Goal: Information Seeking & Learning: Learn about a topic

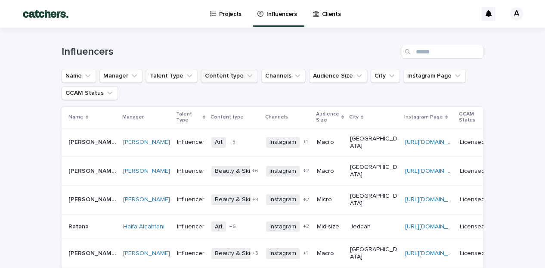
click at [247, 78] on icon "Content type" at bounding box center [250, 76] width 9 height 9
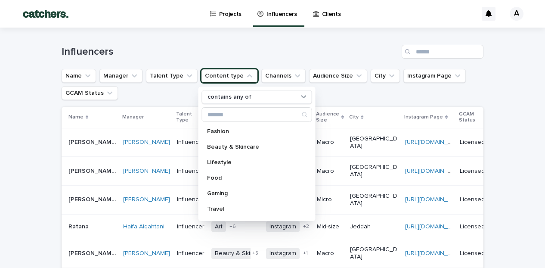
click at [361, 100] on ul "Name Manager Talent Type Content type contains any of Fashion Beauty & Skincare…" at bounding box center [273, 84] width 426 height 34
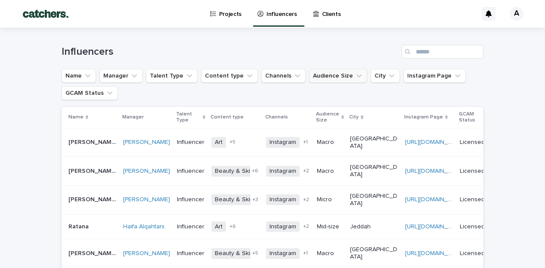
click at [355, 75] on icon "Audience Size" at bounding box center [359, 76] width 9 height 9
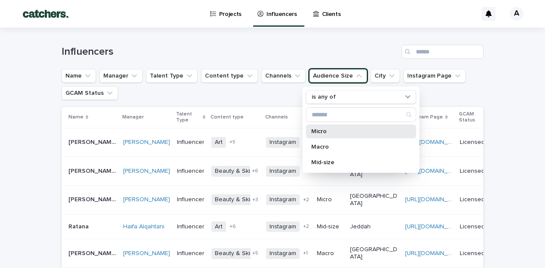
click at [316, 136] on div "Micro" at bounding box center [361, 132] width 110 height 14
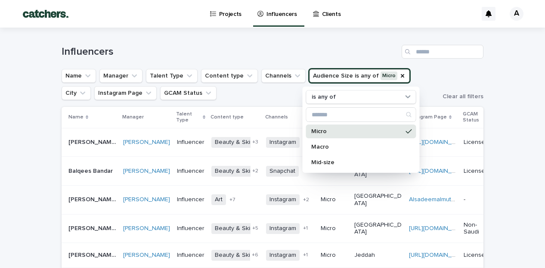
click at [258, 93] on ul "Name Manager Talent Type Content type Channels Audience Size is any of Micro is…" at bounding box center [249, 84] width 378 height 34
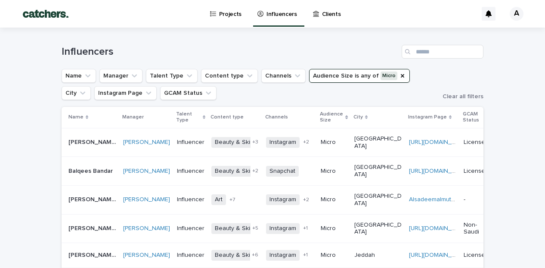
click at [318, 13] on div "Clients" at bounding box center [328, 9] width 33 height 18
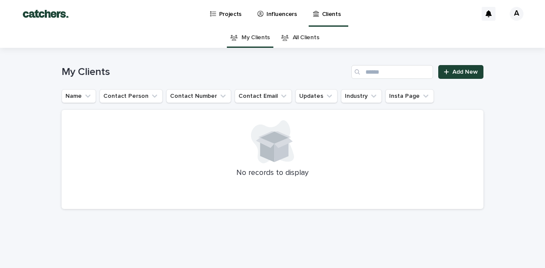
click at [236, 15] on p "Projects" at bounding box center [230, 9] width 23 height 18
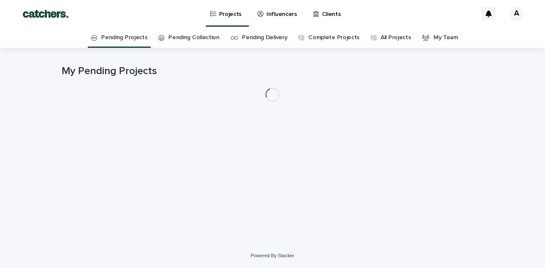
click at [259, 13] on icon at bounding box center [261, 14] width 6 height 6
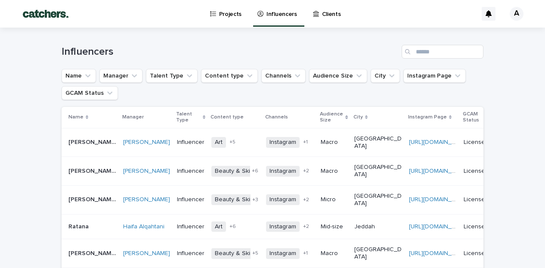
click at [237, 99] on ul "Name Manager Talent Type Content type Channels Audience Size City Instagram Pag…" at bounding box center [273, 84] width 426 height 34
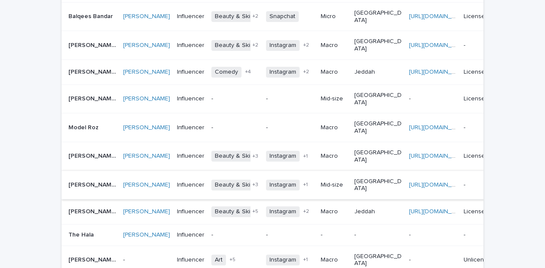
scroll to position [351, 0]
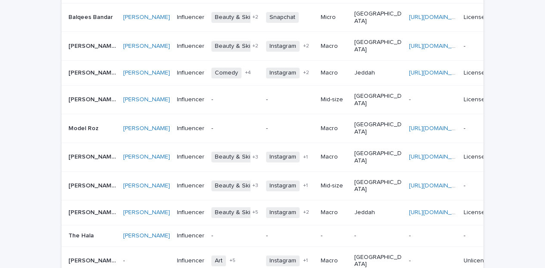
click at [88, 152] on p "[PERSON_NAME]" at bounding box center [94, 156] width 50 height 9
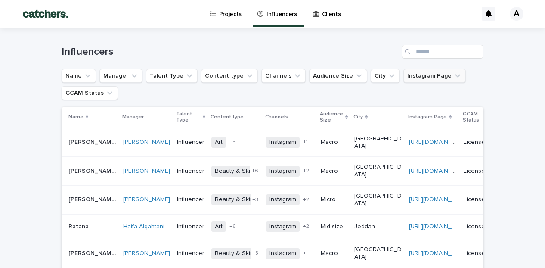
click at [452, 75] on button "Instagram Page" at bounding box center [435, 76] width 62 height 14
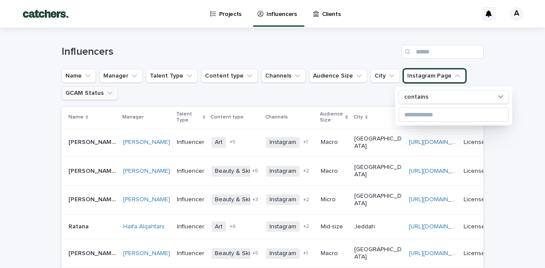
click at [103, 87] on button "GCAM Status" at bounding box center [90, 93] width 56 height 14
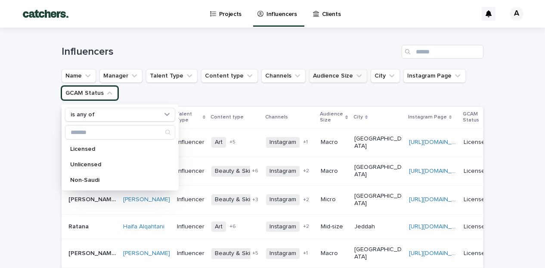
click at [355, 73] on icon "Audience Size" at bounding box center [359, 76] width 9 height 9
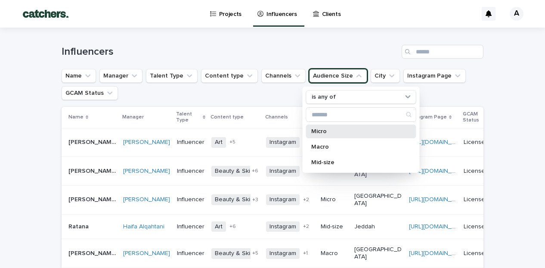
click at [331, 135] on div "Micro" at bounding box center [361, 132] width 110 height 14
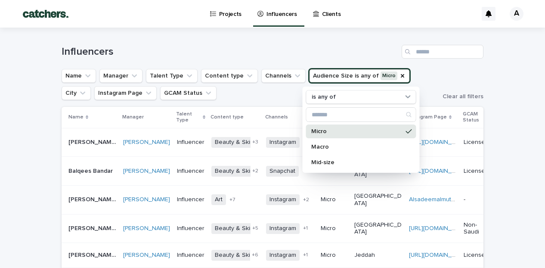
click at [291, 99] on ul "Name Manager Talent Type Content type Channels Audience Size is any of Micro is…" at bounding box center [249, 84] width 378 height 34
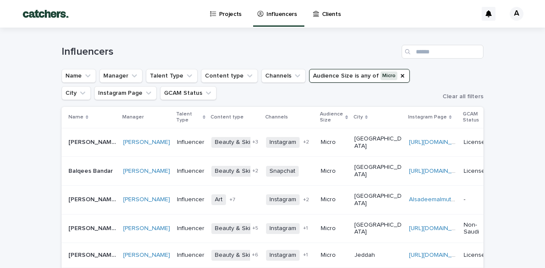
click at [349, 76] on button "Audience Size is any of Micro" at bounding box center [359, 76] width 101 height 14
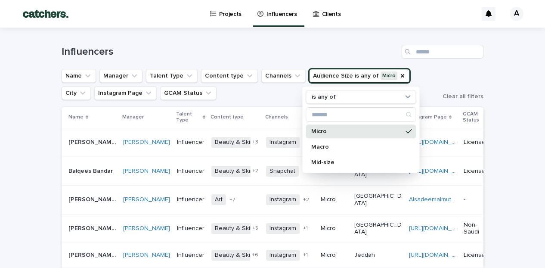
click at [336, 131] on p "Micro" at bounding box center [356, 131] width 91 height 6
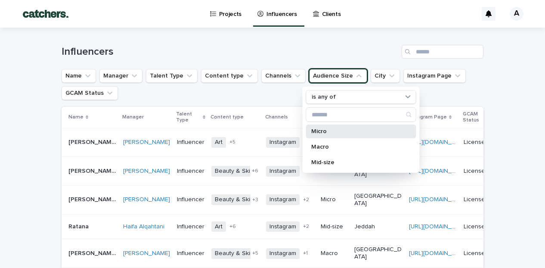
click at [330, 131] on p "Micro" at bounding box center [356, 131] width 91 height 6
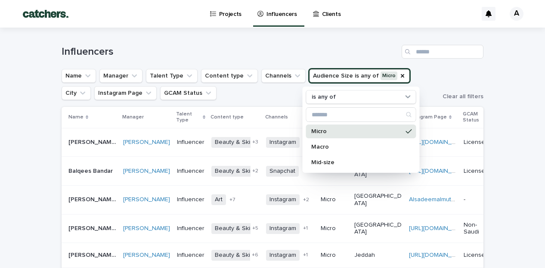
click at [245, 102] on ul "Name Manager Talent Type Content type Channels Audience Size is any of Micro is…" at bounding box center [249, 84] width 378 height 34
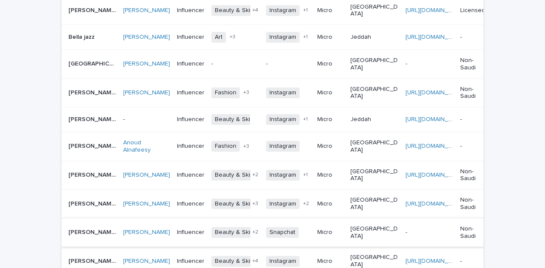
scroll to position [689, 0]
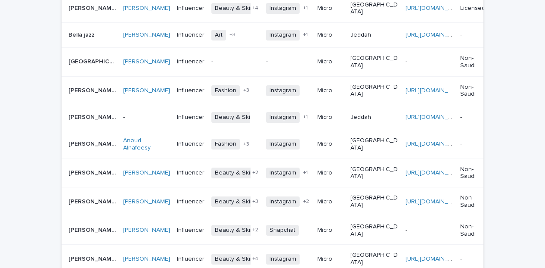
click at [90, 85] on p "[PERSON_NAME]" at bounding box center [94, 89] width 50 height 9
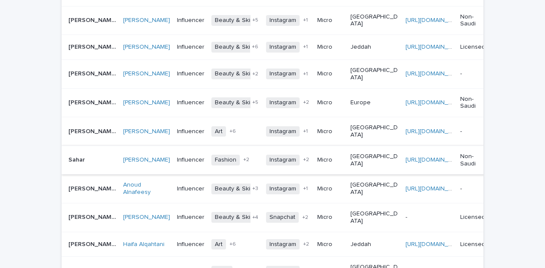
scroll to position [202, 0]
